Goal: Find specific page/section: Find specific page/section

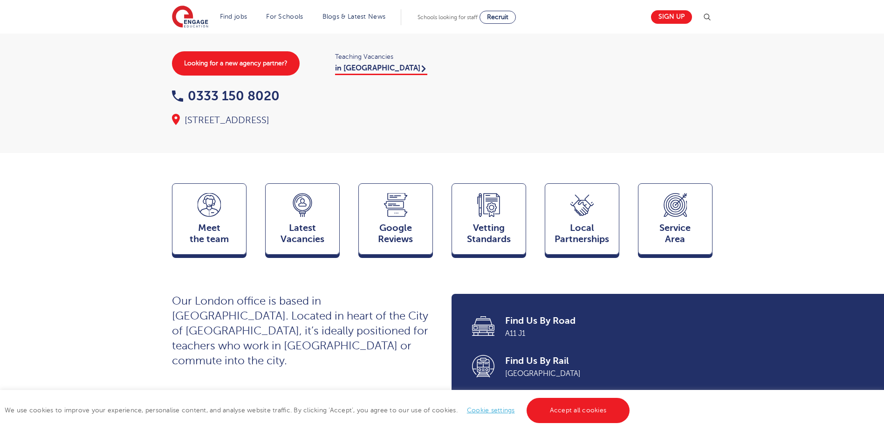
scroll to position [140, 0]
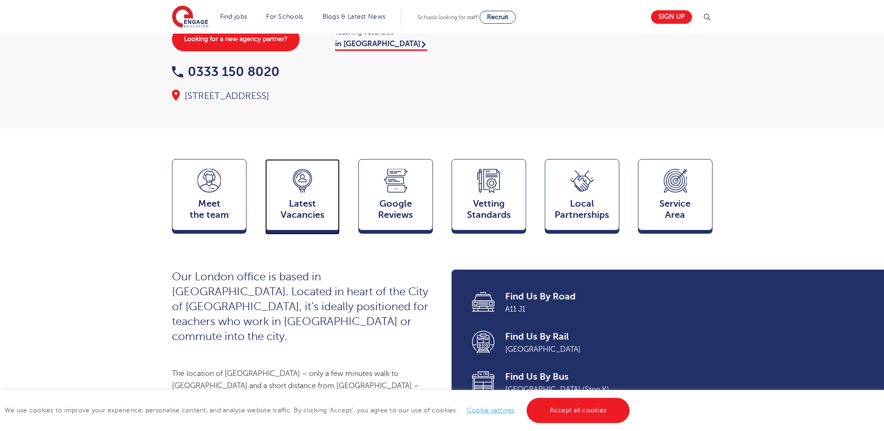
click at [314, 216] on span "Latest Vacancies" at bounding box center [302, 209] width 64 height 22
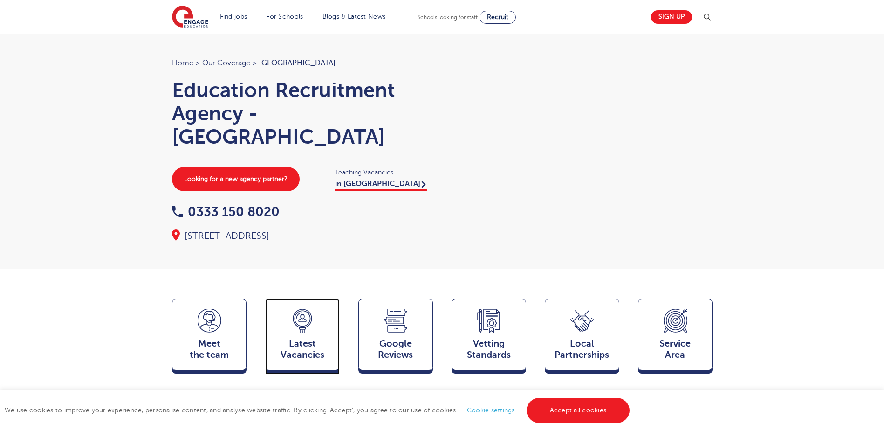
click at [296, 353] on span "Latest Vacancies" at bounding box center [302, 349] width 64 height 22
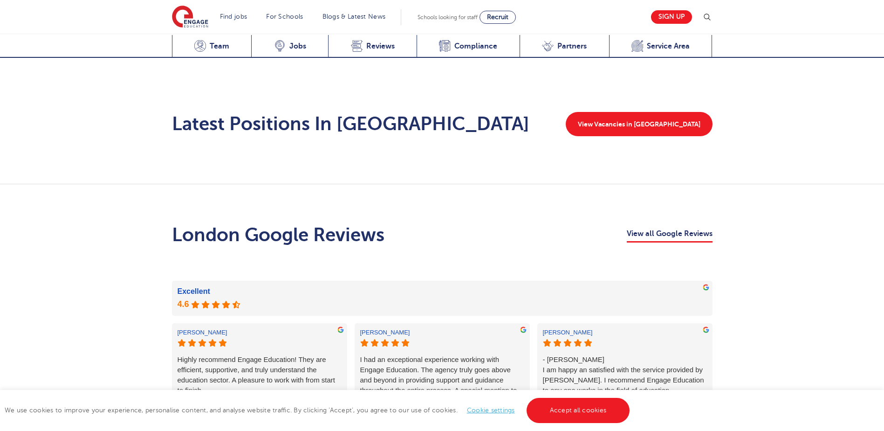
scroll to position [1347, 0]
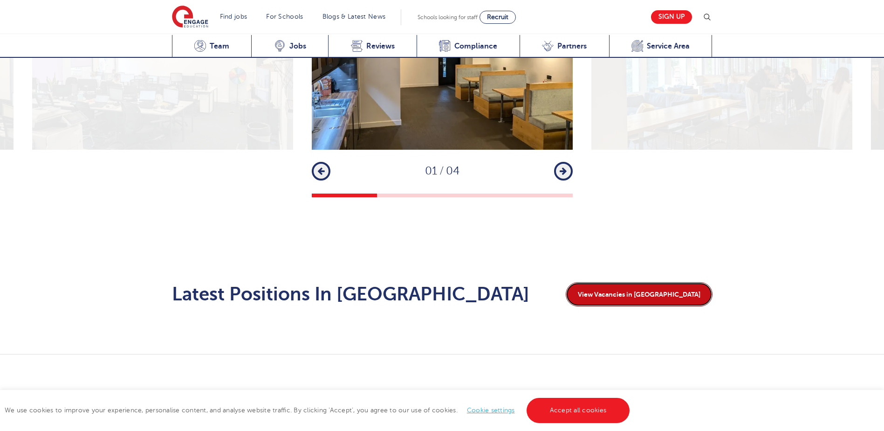
click at [660, 282] on link "View Vacancies in [GEOGRAPHIC_DATA]" at bounding box center [639, 294] width 147 height 24
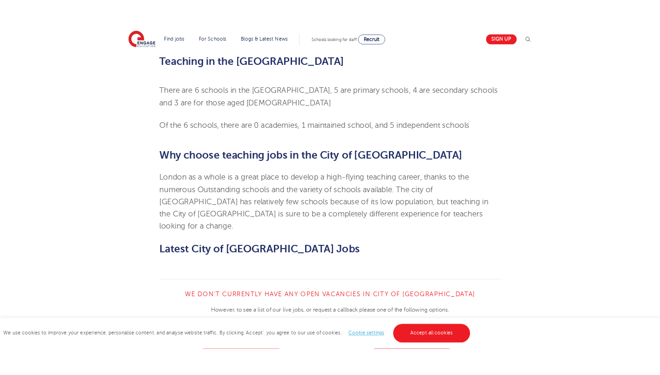
scroll to position [419, 0]
